Goal: Find specific page/section: Find specific page/section

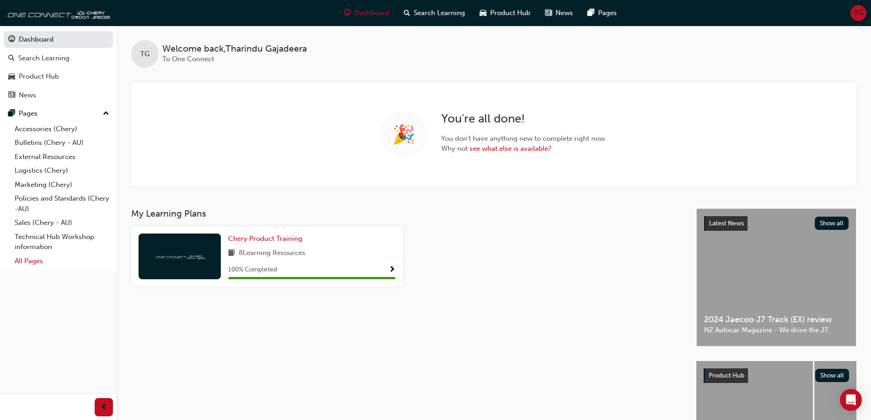
click at [35, 258] on link "All Pages" at bounding box center [62, 261] width 102 height 14
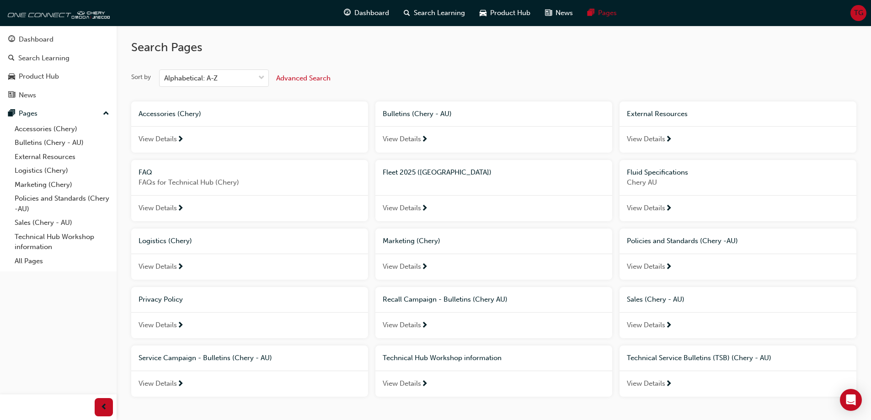
click at [415, 177] on div "Fleet 2025 ([GEOGRAPHIC_DATA])" at bounding box center [494, 172] width 222 height 11
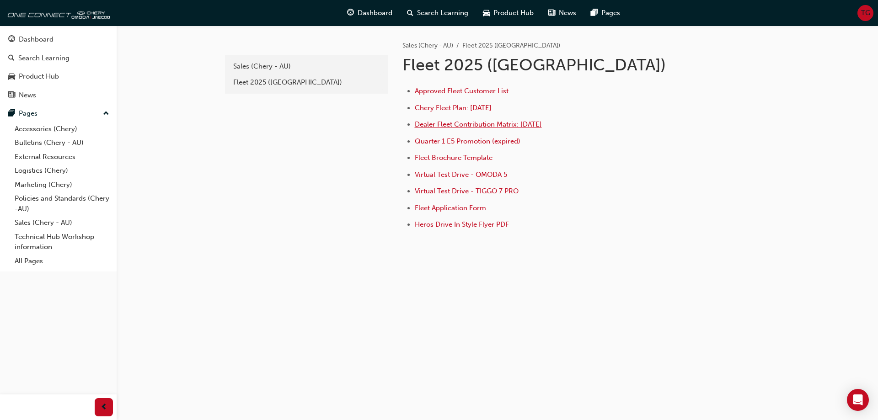
click at [528, 126] on span "Dealer Fleet Contribution Matrix: [DATE]" at bounding box center [478, 124] width 127 height 8
click at [468, 108] on span "Chery Fleet Plan: [DATE]" at bounding box center [453, 108] width 77 height 8
click at [440, 125] on span "Dealer Fleet Contribution Matrix: [DATE]" at bounding box center [478, 124] width 127 height 8
